Goal: Browse casually: Explore the website without a specific task or goal

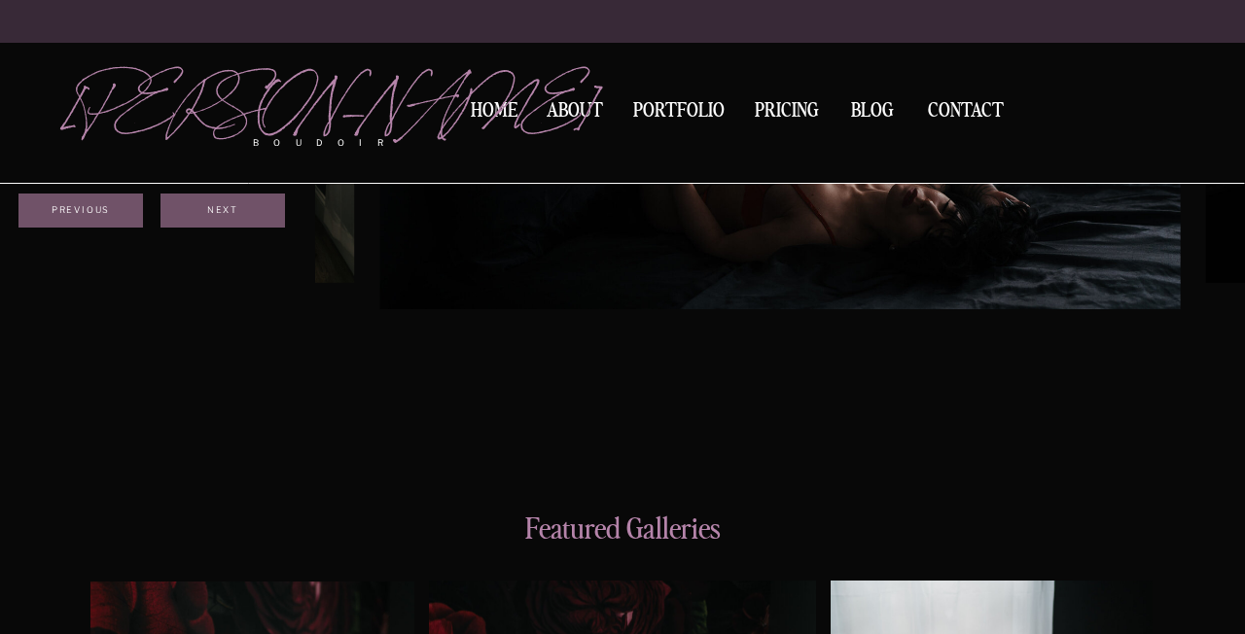
scroll to position [1783, 0]
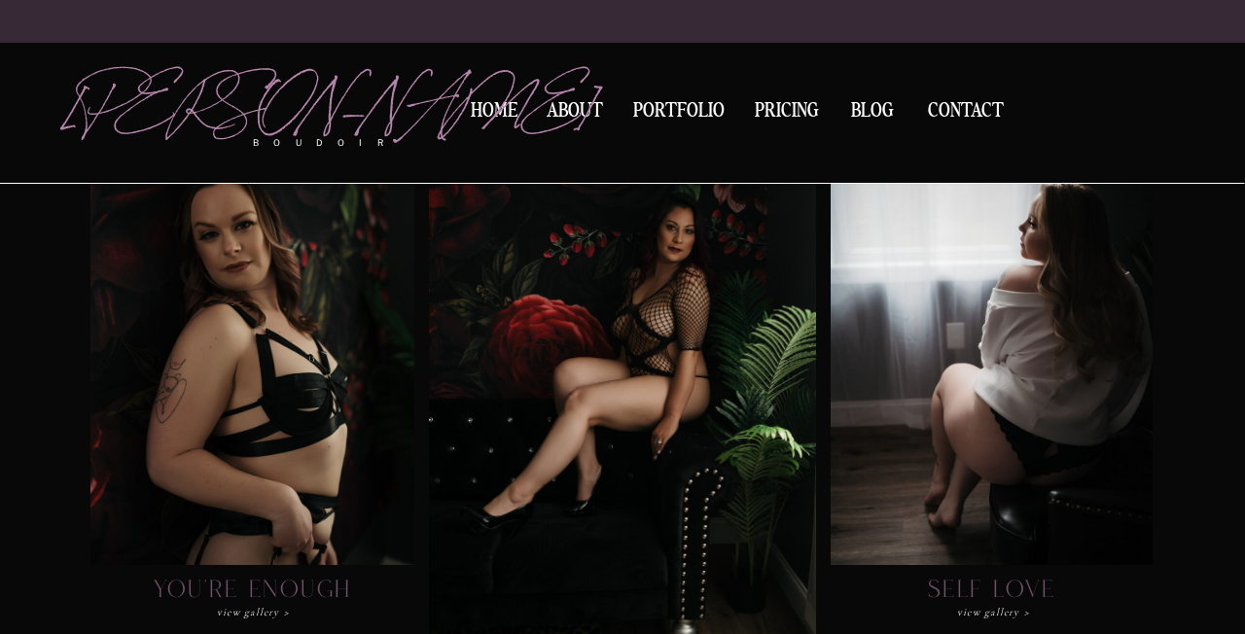
click at [658, 317] on div at bounding box center [622, 382] width 387 height 550
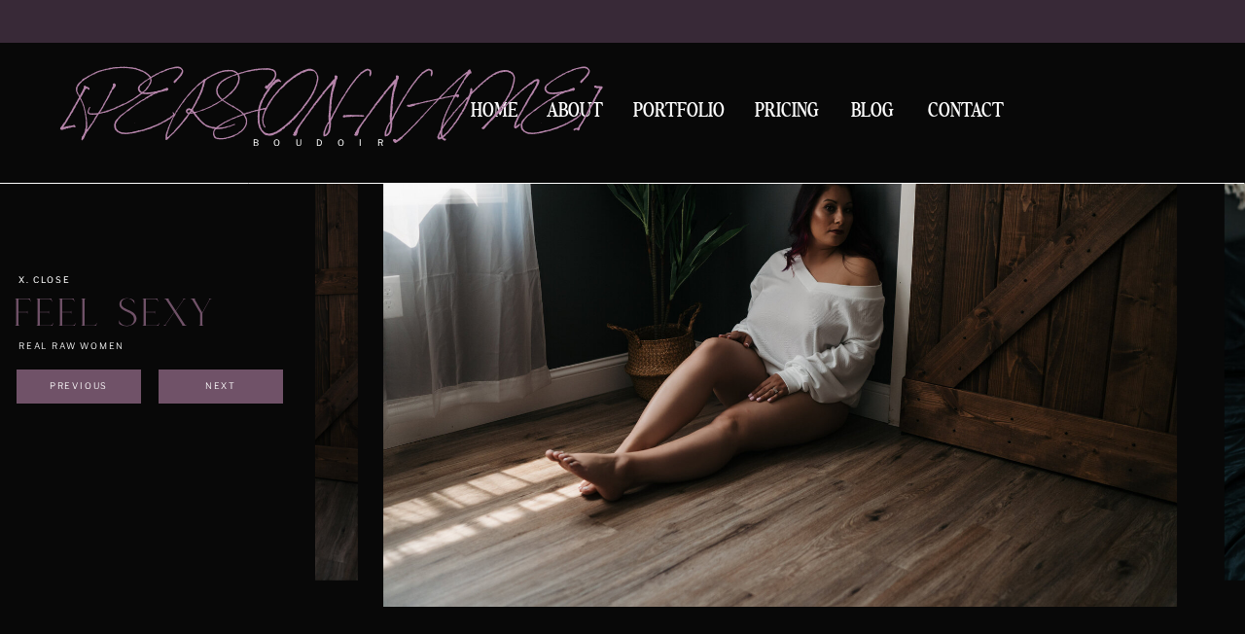
scroll to position [2591, 0]
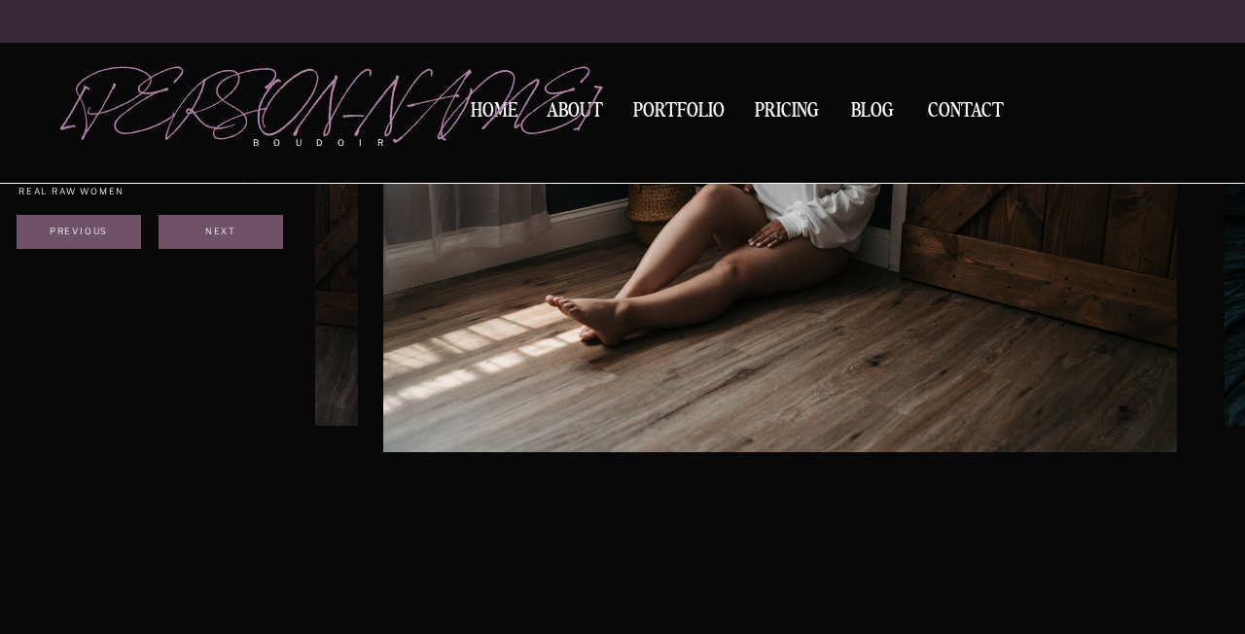
click at [846, 339] on img at bounding box center [780, 187] width 794 height 529
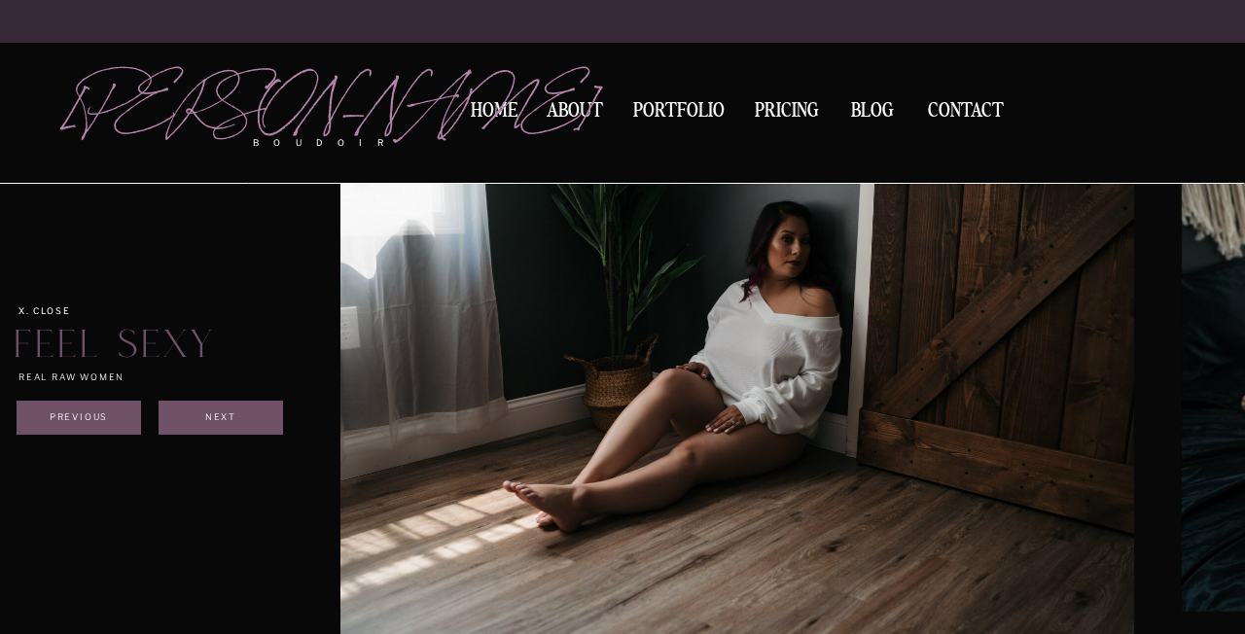
click at [509, 313] on img at bounding box center [737, 373] width 794 height 529
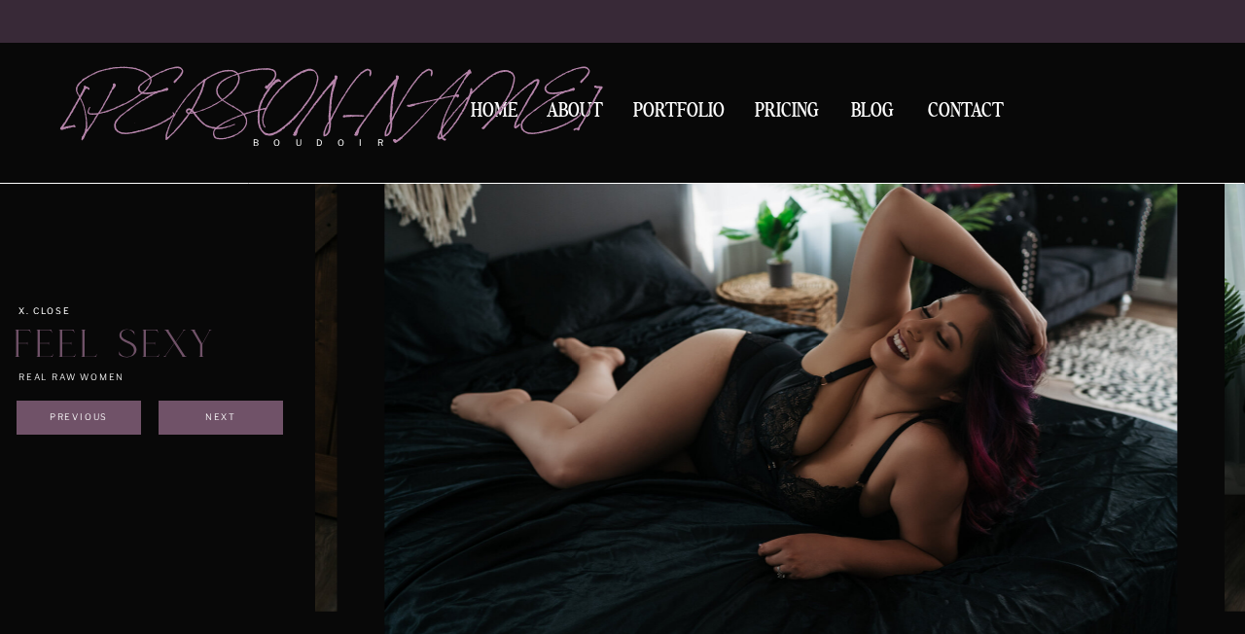
click at [516, 343] on img at bounding box center [781, 373] width 794 height 529
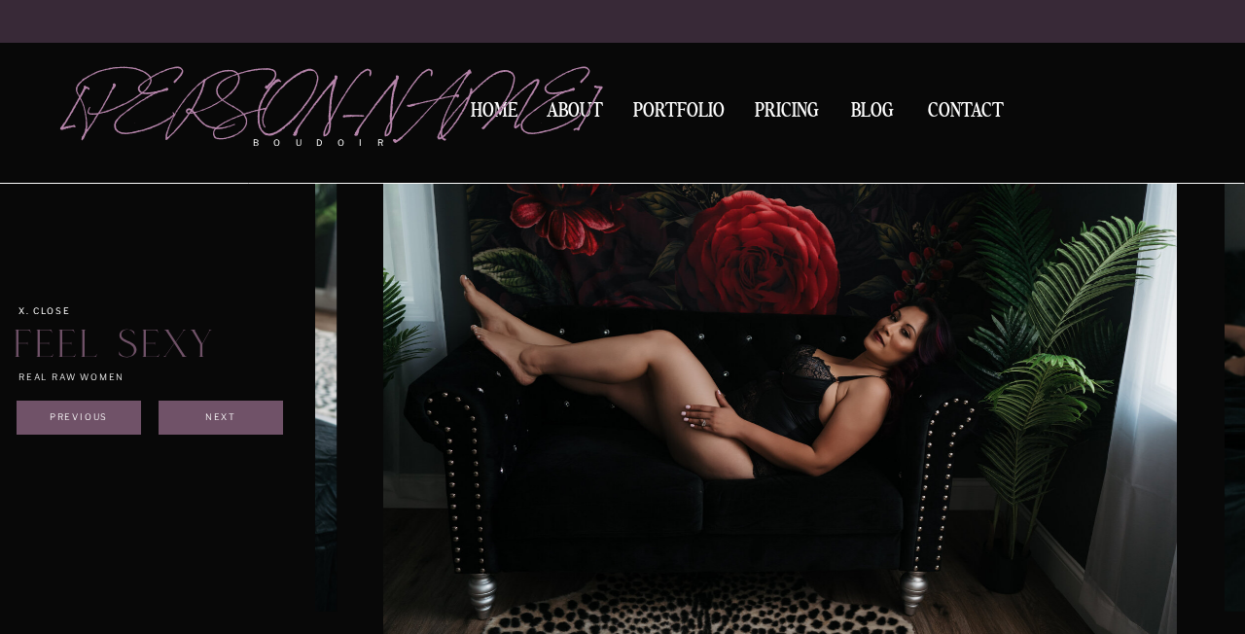
click at [627, 365] on img at bounding box center [780, 373] width 794 height 529
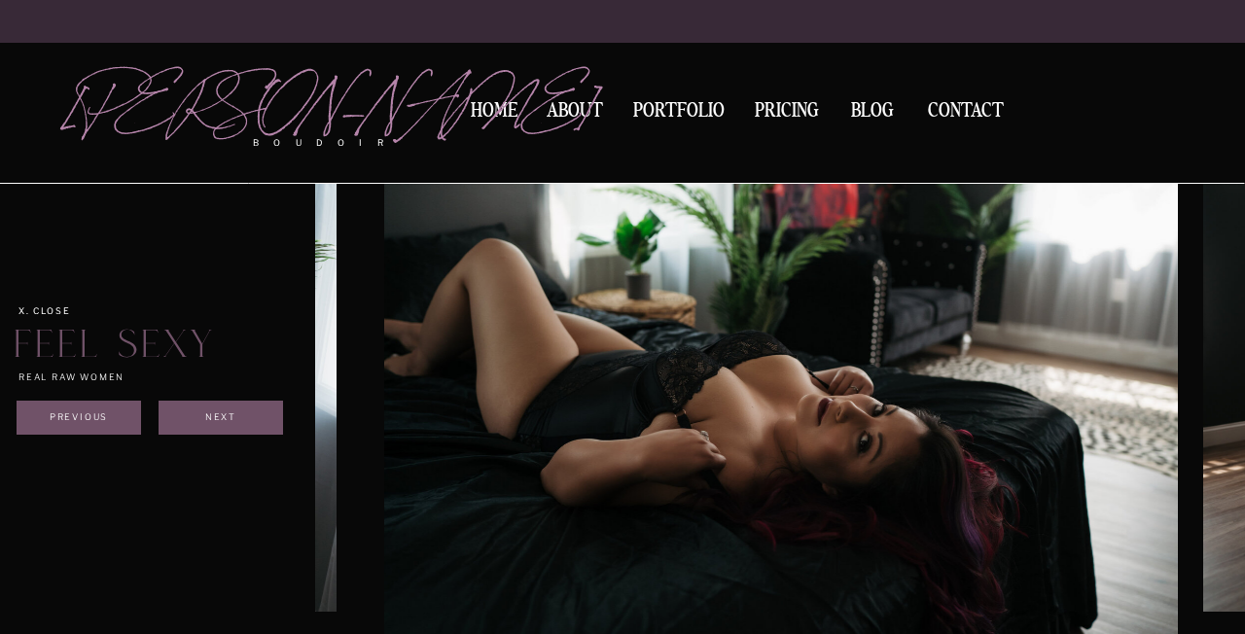
click at [609, 356] on img at bounding box center [781, 373] width 794 height 529
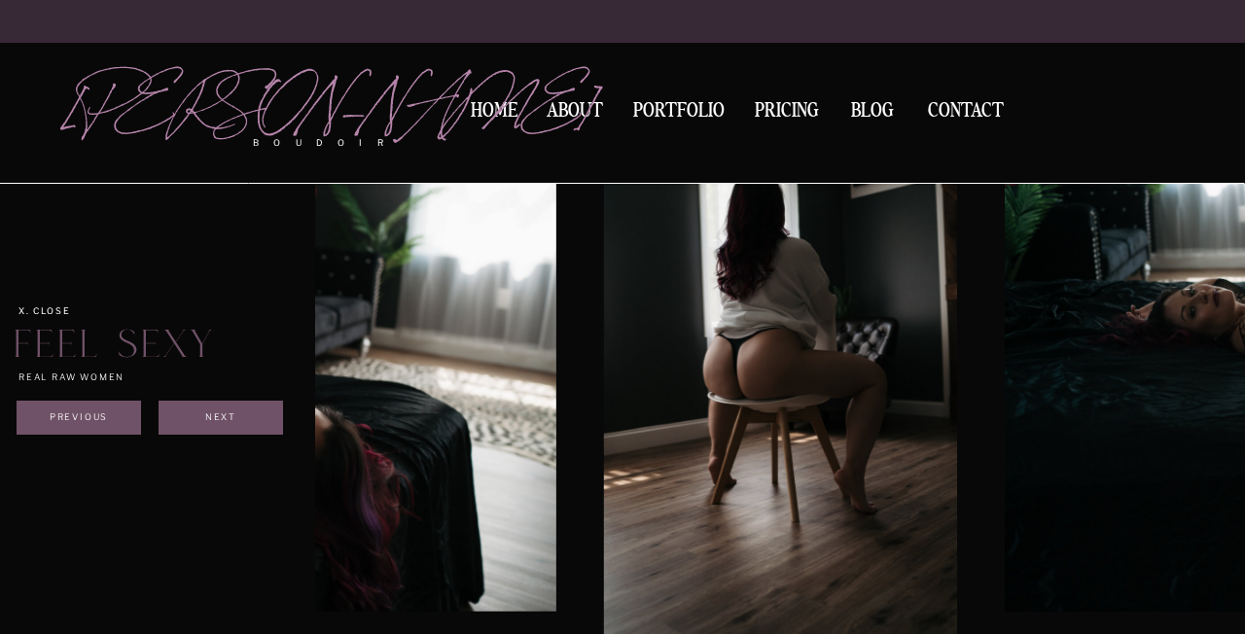
click at [624, 344] on img at bounding box center [780, 373] width 353 height 529
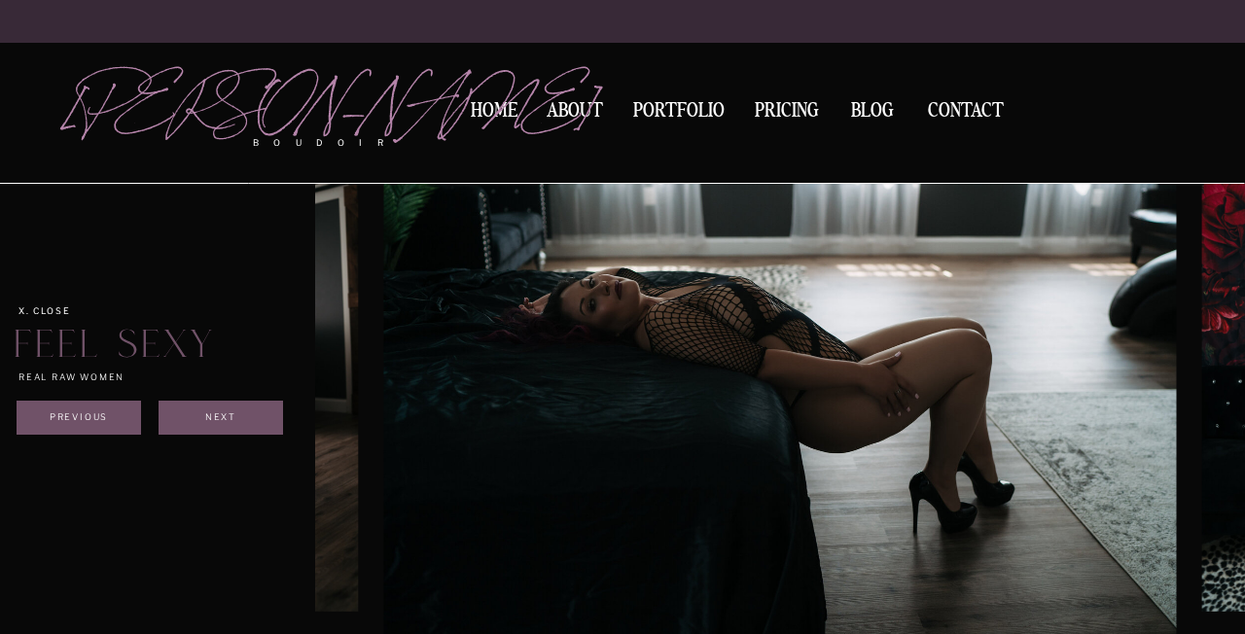
click at [593, 320] on img at bounding box center [780, 373] width 794 height 529
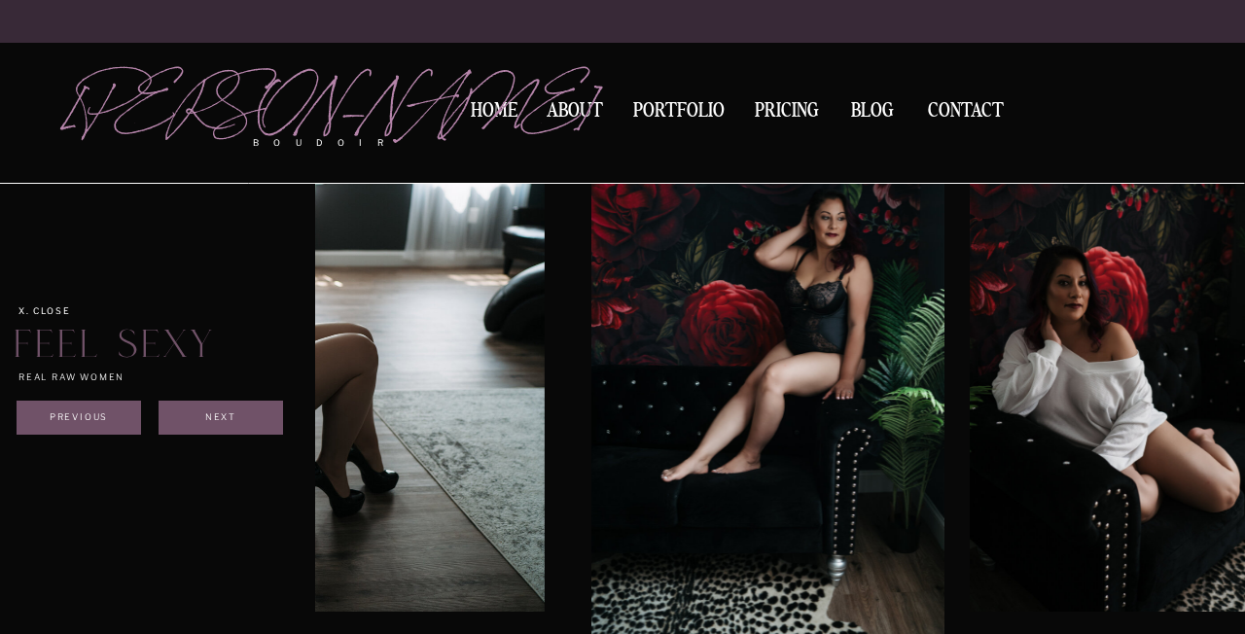
click at [641, 310] on img at bounding box center [767, 373] width 353 height 529
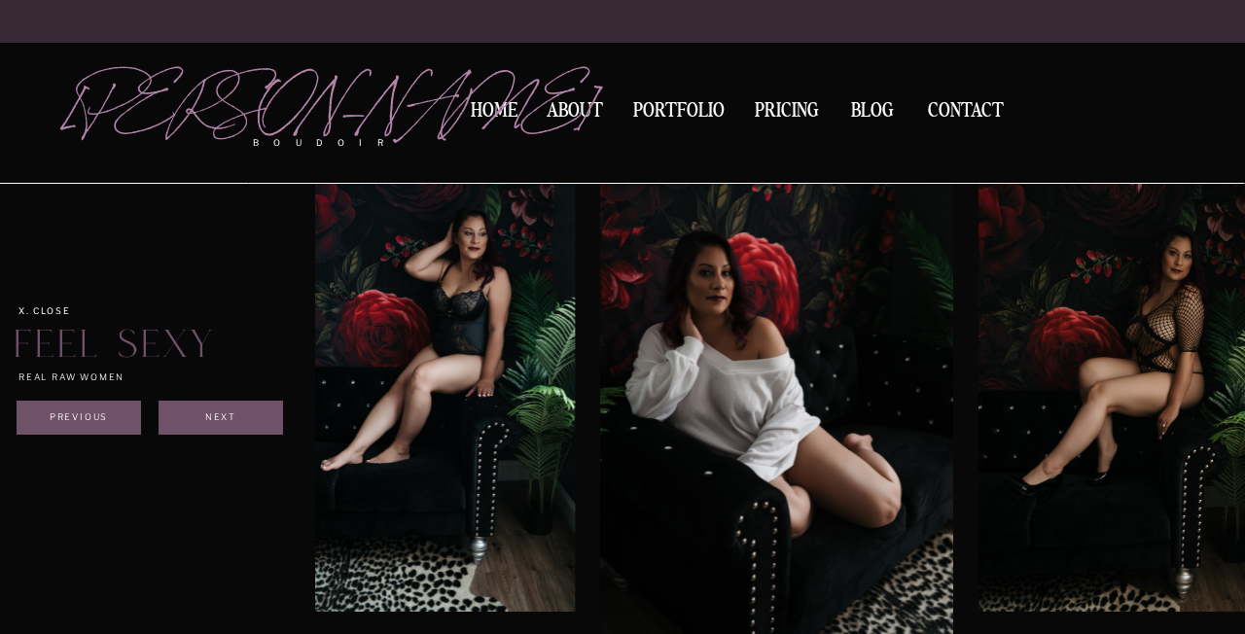
click at [637, 335] on img at bounding box center [776, 373] width 353 height 529
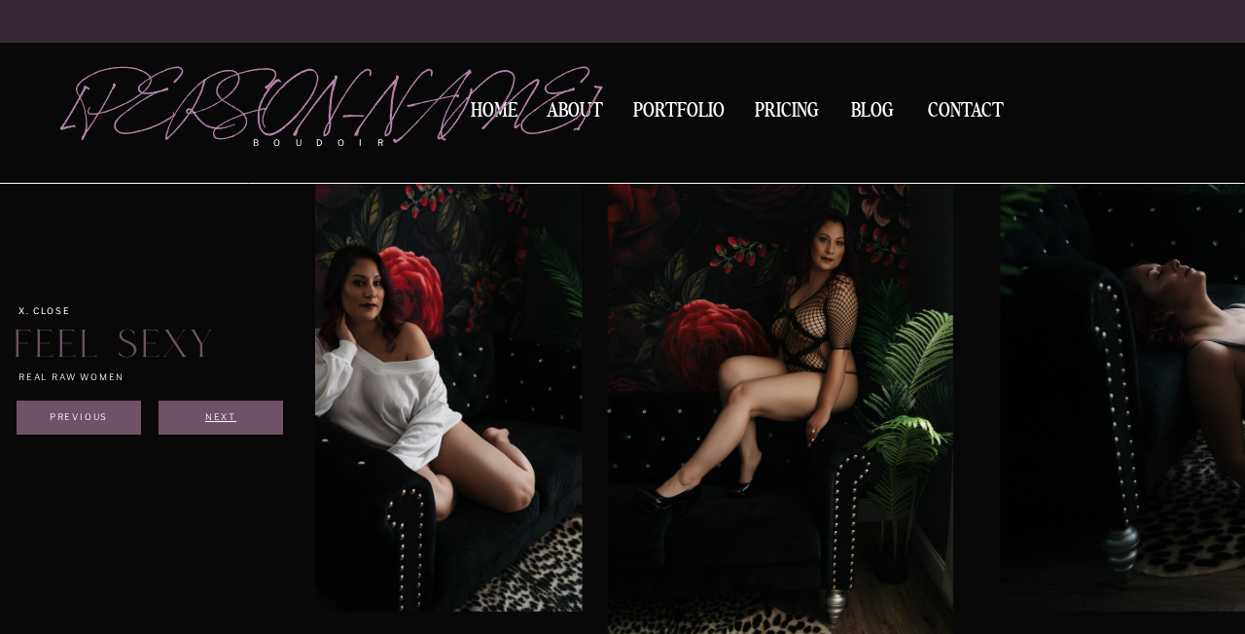
click at [234, 421] on div "Next" at bounding box center [220, 417] width 117 height 12
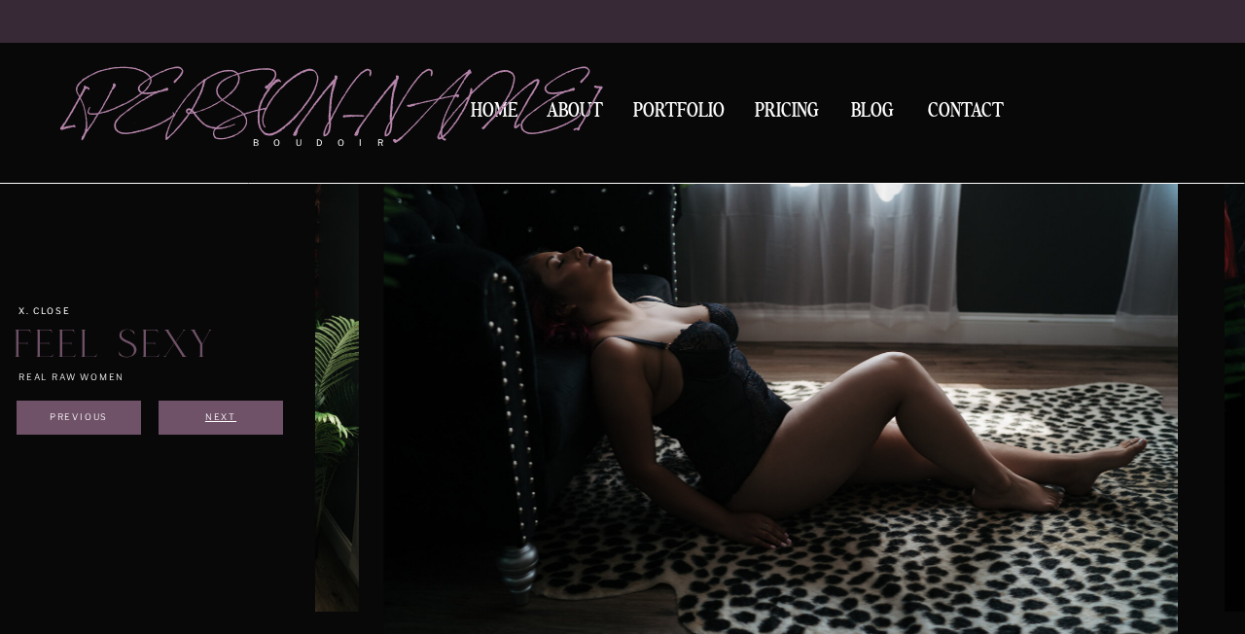
click at [234, 421] on div "Next" at bounding box center [220, 417] width 117 height 12
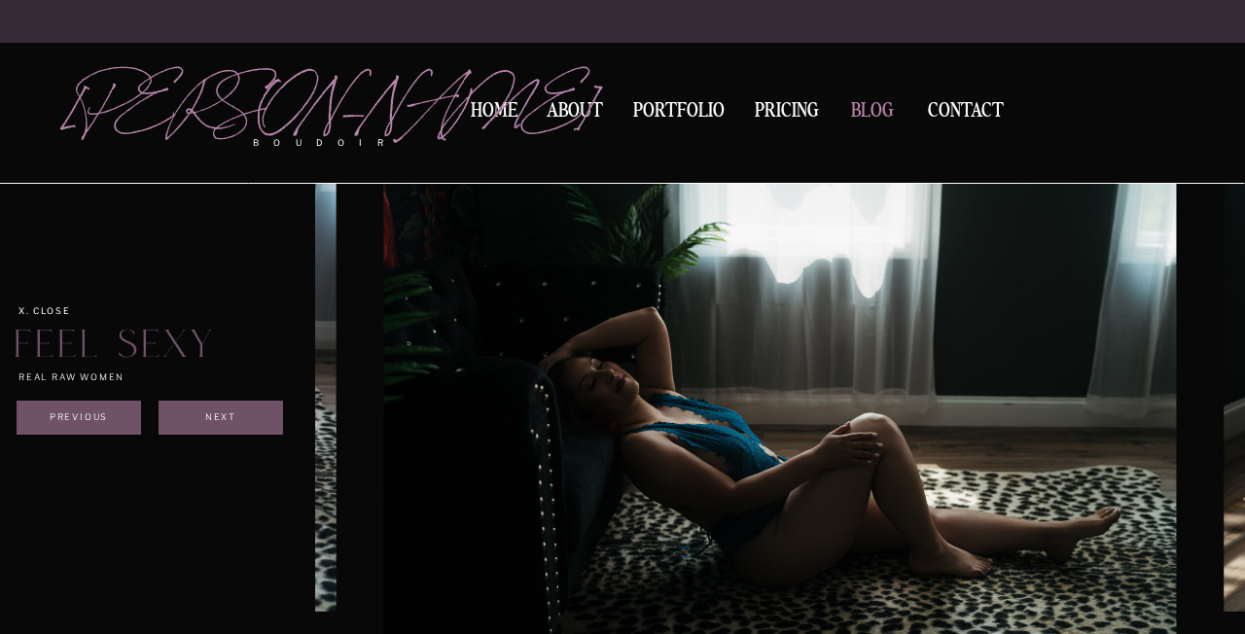
click at [875, 106] on nav "BLOG" at bounding box center [872, 110] width 60 height 18
